Goal: Use online tool/utility: Utilize a website feature to perform a specific function

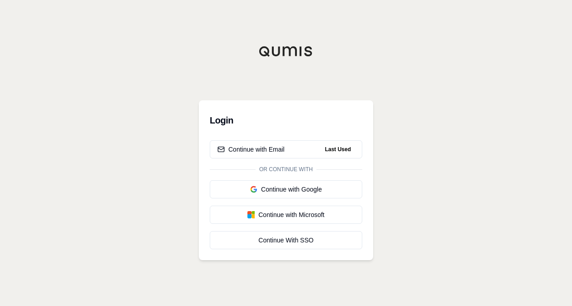
drag, startPoint x: 460, startPoint y: 128, endPoint x: 418, endPoint y: 126, distance: 41.8
click at [460, 128] on div "Login Continue with Email Last Used Or continue with Continue with Google Conti…" at bounding box center [286, 153] width 572 height 306
click at [283, 153] on div "Continue with Email" at bounding box center [251, 149] width 67 height 9
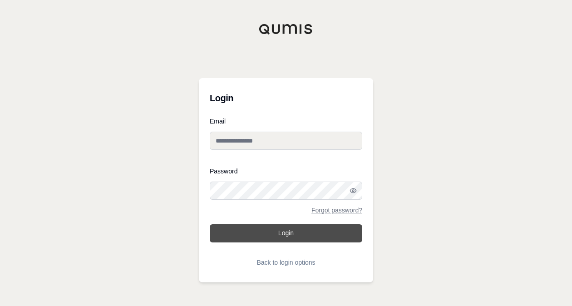
type input "**********"
click at [288, 229] on button "Login" at bounding box center [286, 233] width 153 height 18
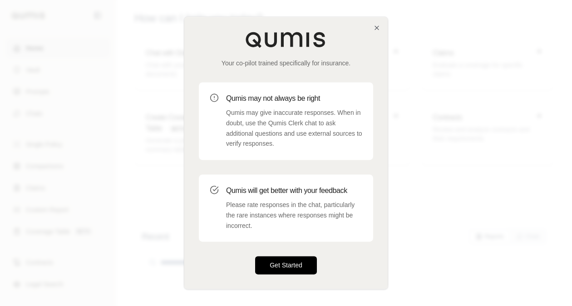
click at [292, 264] on button "Get Started" at bounding box center [286, 266] width 62 height 18
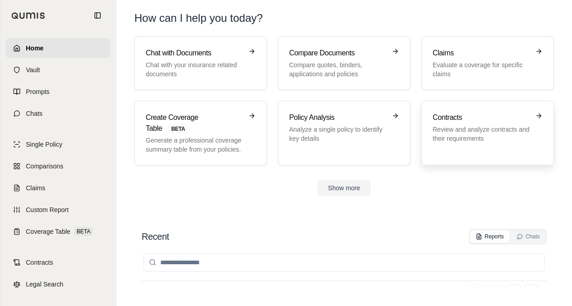
click at [481, 134] on p "Review and analyze contracts and their requirements" at bounding box center [481, 134] width 97 height 18
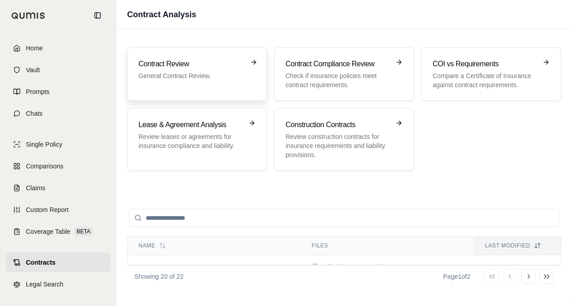
click at [191, 77] on p "General Contract Review." at bounding box center [191, 75] width 104 height 9
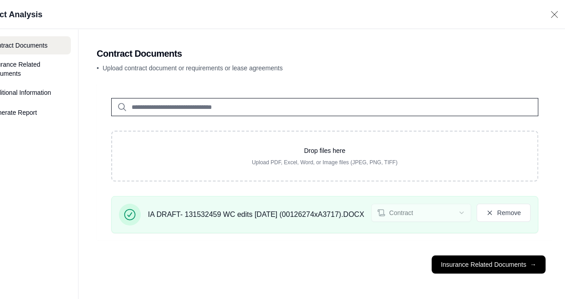
scroll to position [7, 165]
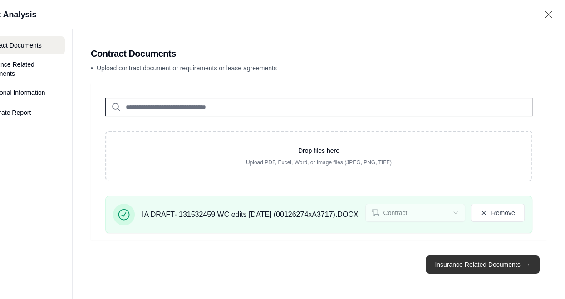
click at [479, 262] on button "Insurance Related Documents →" at bounding box center [483, 265] width 114 height 18
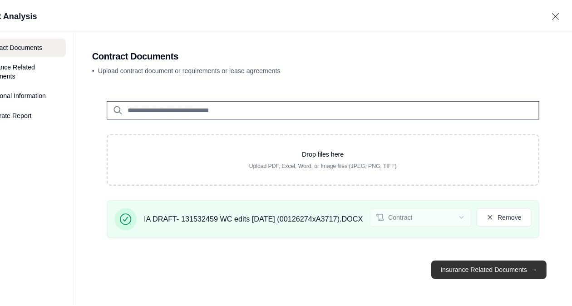
scroll to position [0, 0]
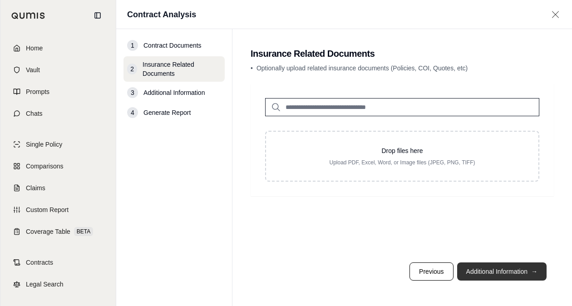
click at [512, 273] on button "Additional Information →" at bounding box center [501, 272] width 89 height 18
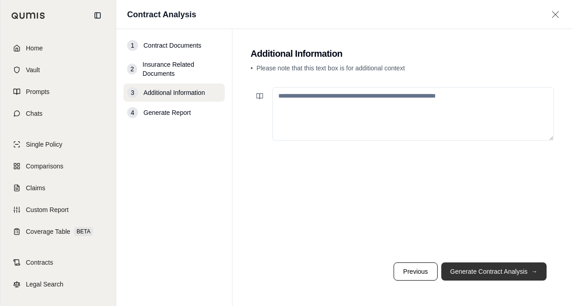
click at [512, 273] on button "Generate Contract Analysis →" at bounding box center [493, 272] width 105 height 18
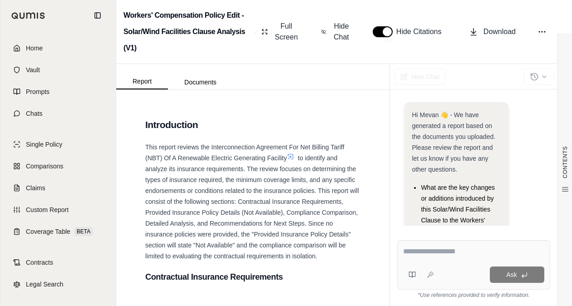
scroll to position [89, 0]
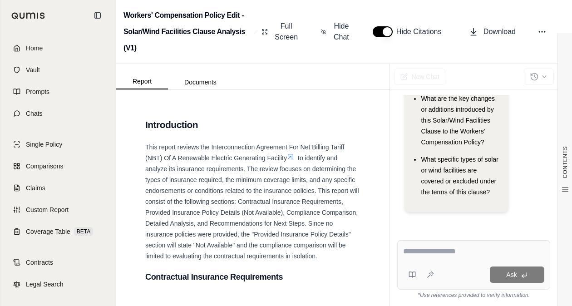
click at [328, 68] on div "Report Documents" at bounding box center [252, 76] width 273 height 25
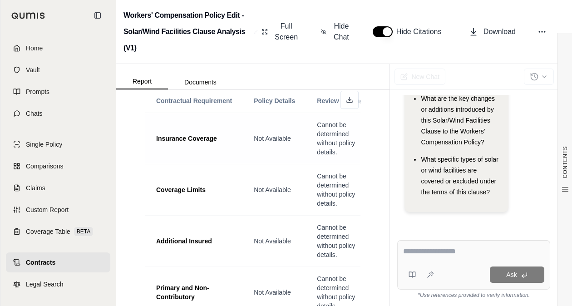
scroll to position [954, 0]
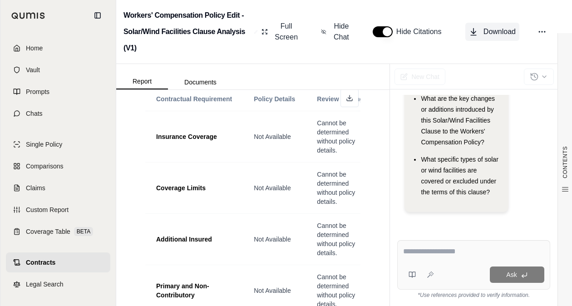
click at [507, 30] on span "Download" at bounding box center [500, 31] width 32 height 11
click at [556, 149] on div "Hi Mevan 👋 - We have generated a report based on the documents you uploaded. Pl…" at bounding box center [474, 160] width 168 height 145
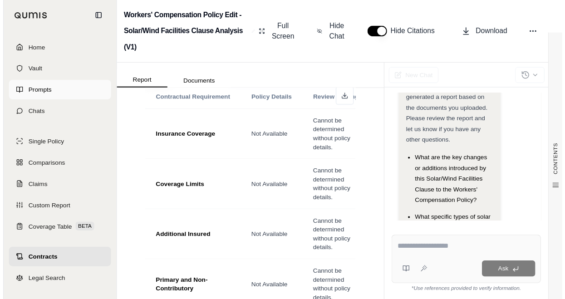
scroll to position [0, 0]
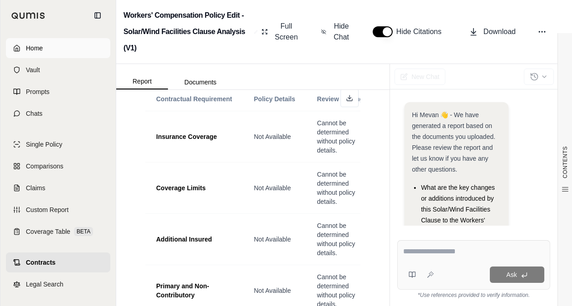
click at [36, 53] on link "Home" at bounding box center [58, 48] width 104 height 20
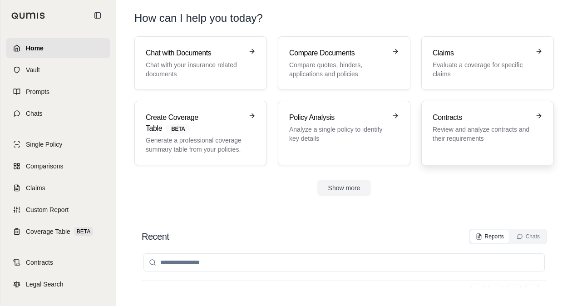
click at [466, 129] on p "Review and analyze contracts and their requirements" at bounding box center [481, 134] width 97 height 18
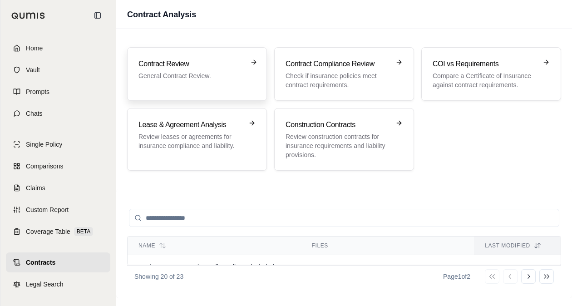
click at [216, 71] on p "General Contract Review." at bounding box center [191, 75] width 104 height 9
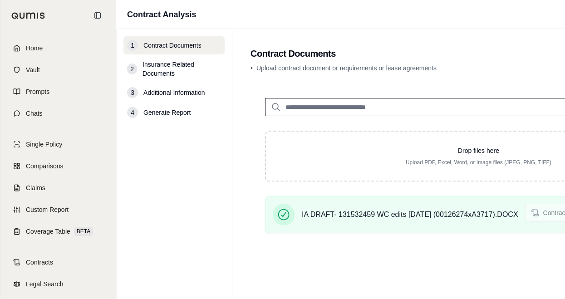
scroll to position [0, 165]
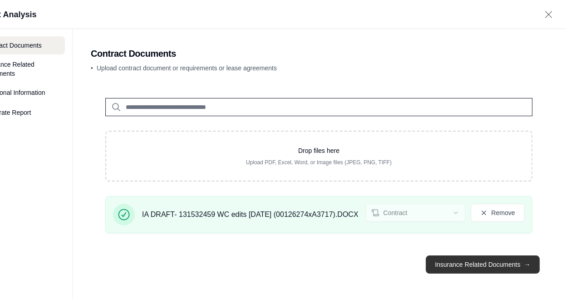
click at [500, 273] on button "Insurance Related Documents →" at bounding box center [483, 265] width 114 height 18
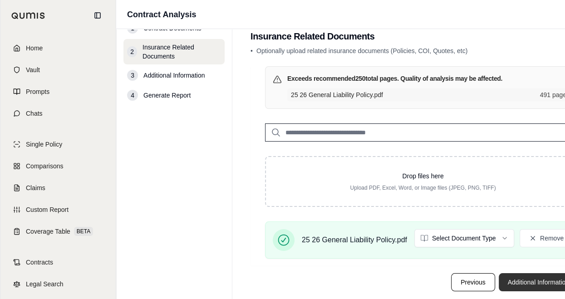
scroll to position [34, 0]
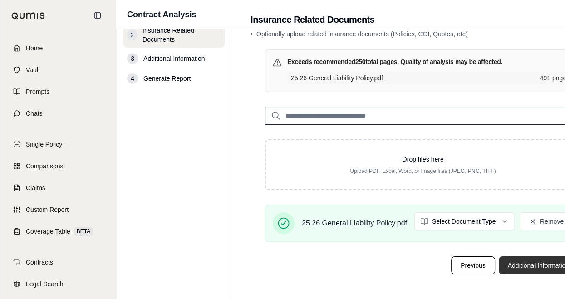
click at [545, 265] on button "Additional Information →" at bounding box center [543, 266] width 89 height 18
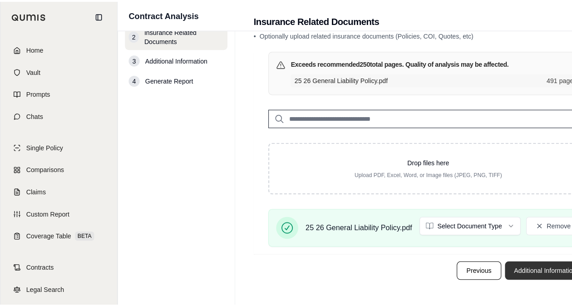
scroll to position [0, 0]
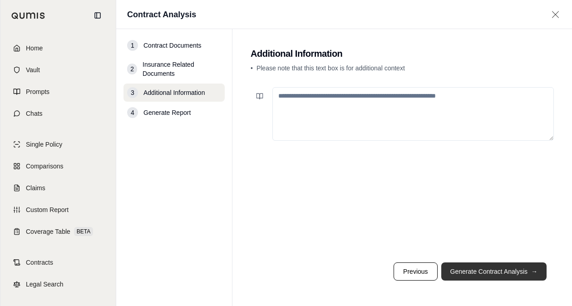
click at [507, 275] on button "Generate Contract Analysis →" at bounding box center [493, 272] width 105 height 18
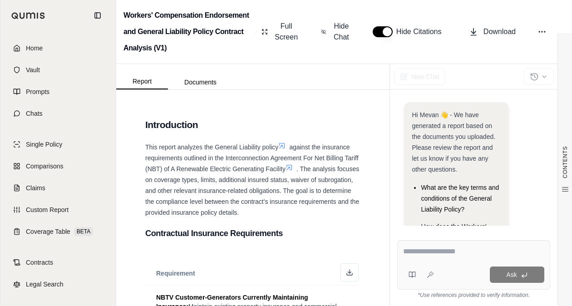
scroll to position [78, 0]
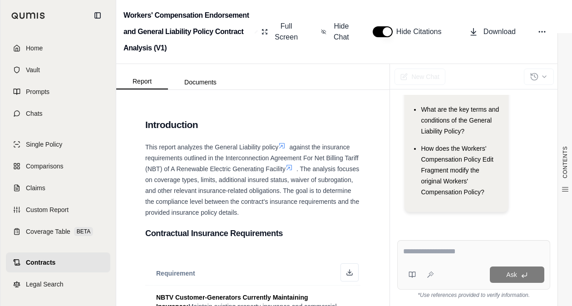
click at [362, 164] on div "CONTENTS Table of Contents Introduction Contractual Insurance Require... Provid…" at bounding box center [252, 198] width 273 height 216
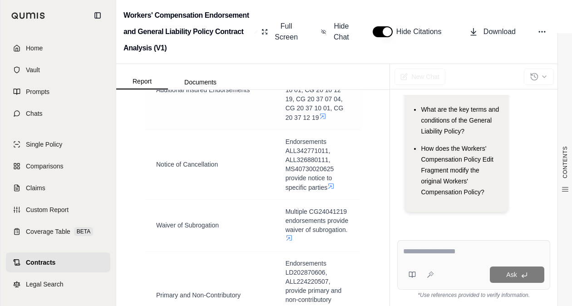
scroll to position [1090, 0]
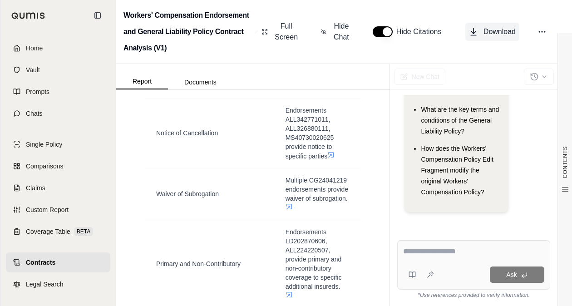
click at [491, 30] on span "Download" at bounding box center [500, 31] width 32 height 11
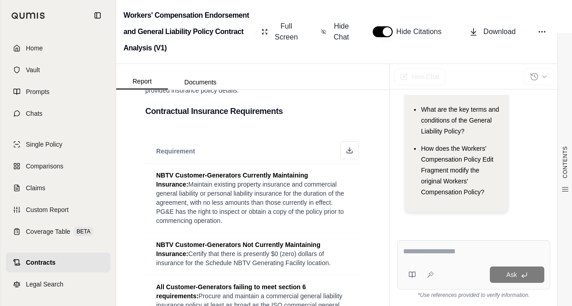
scroll to position [45, 0]
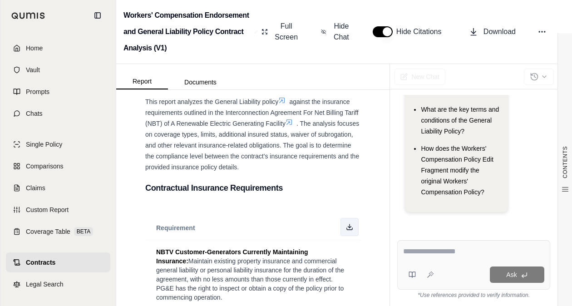
click at [348, 227] on polyline at bounding box center [349, 227] width 3 height 1
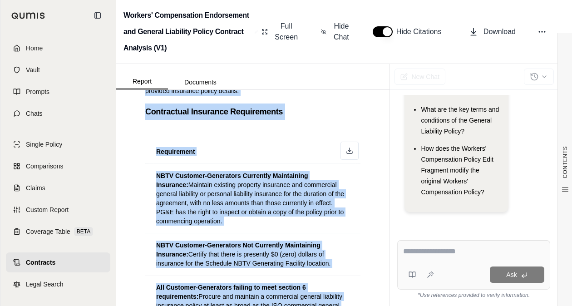
scroll to position [0, 0]
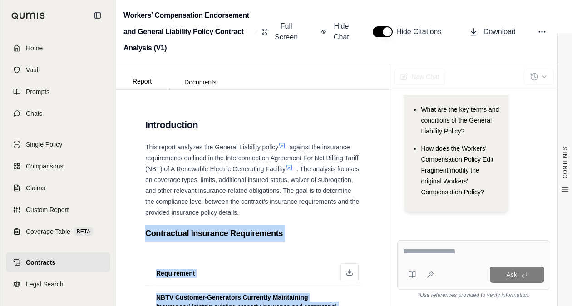
drag, startPoint x: 279, startPoint y: 211, endPoint x: 142, endPoint y: 231, distance: 138.5
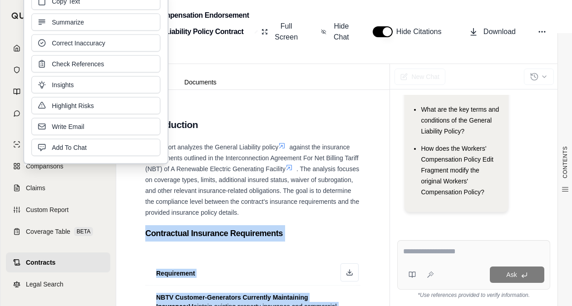
drag, startPoint x: 142, startPoint y: 231, endPoint x: 205, endPoint y: 237, distance: 63.9
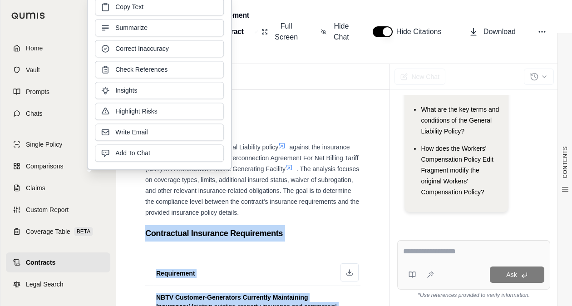
copy div "Contractual Insurance Requirements Requirement NBTV Customer-Generators Current…"
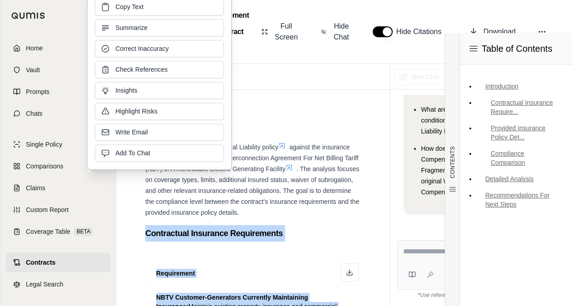
click at [417, 48] on div "Workers' Compensation Endorsement and General Liability Policy Contract Analysi…" at bounding box center [344, 32] width 456 height 64
